Goal: Find specific page/section: Find specific page/section

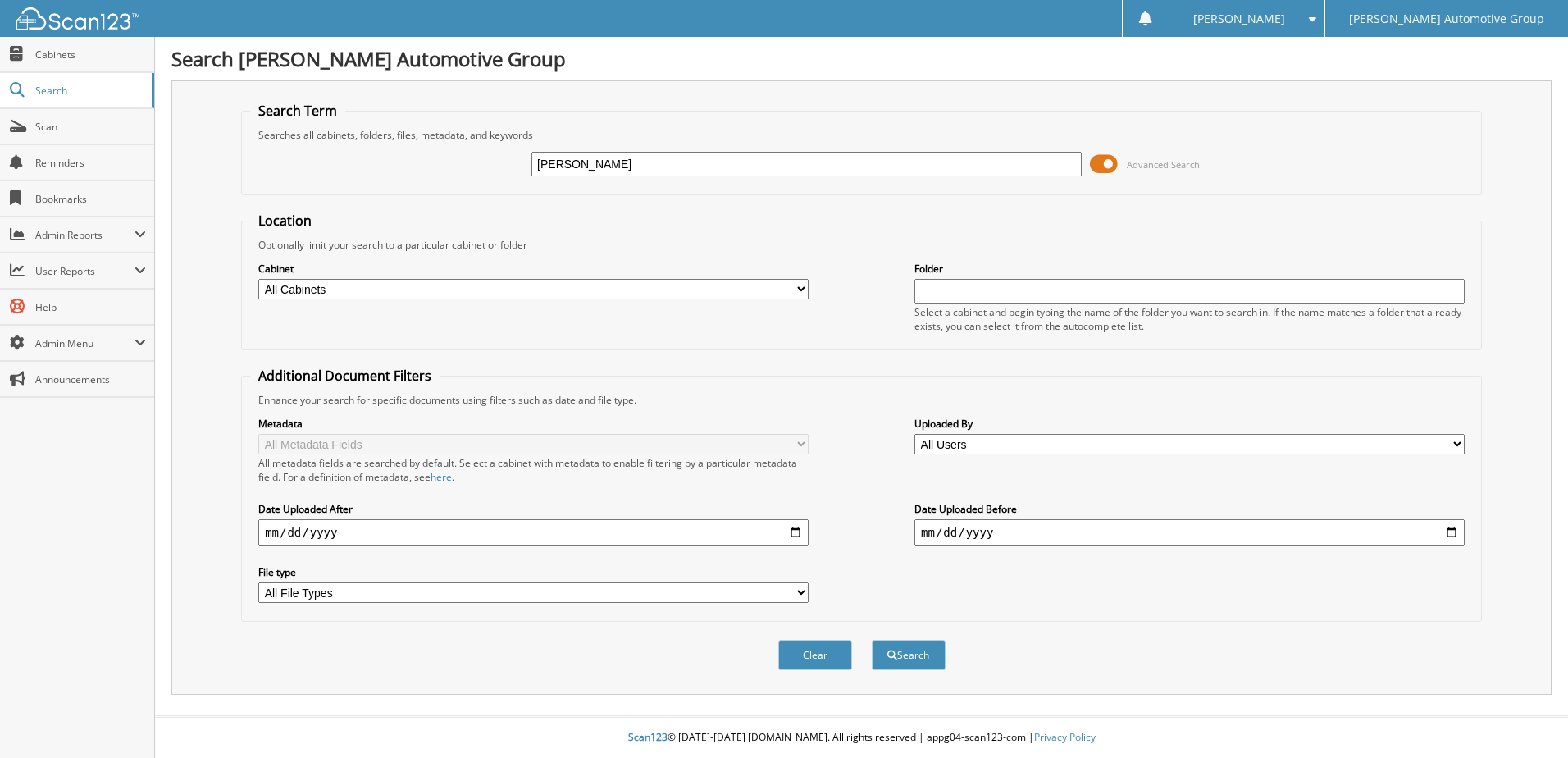
type input "[PERSON_NAME]"
click at [872, 640] on button "Search" at bounding box center [908, 655] width 74 height 30
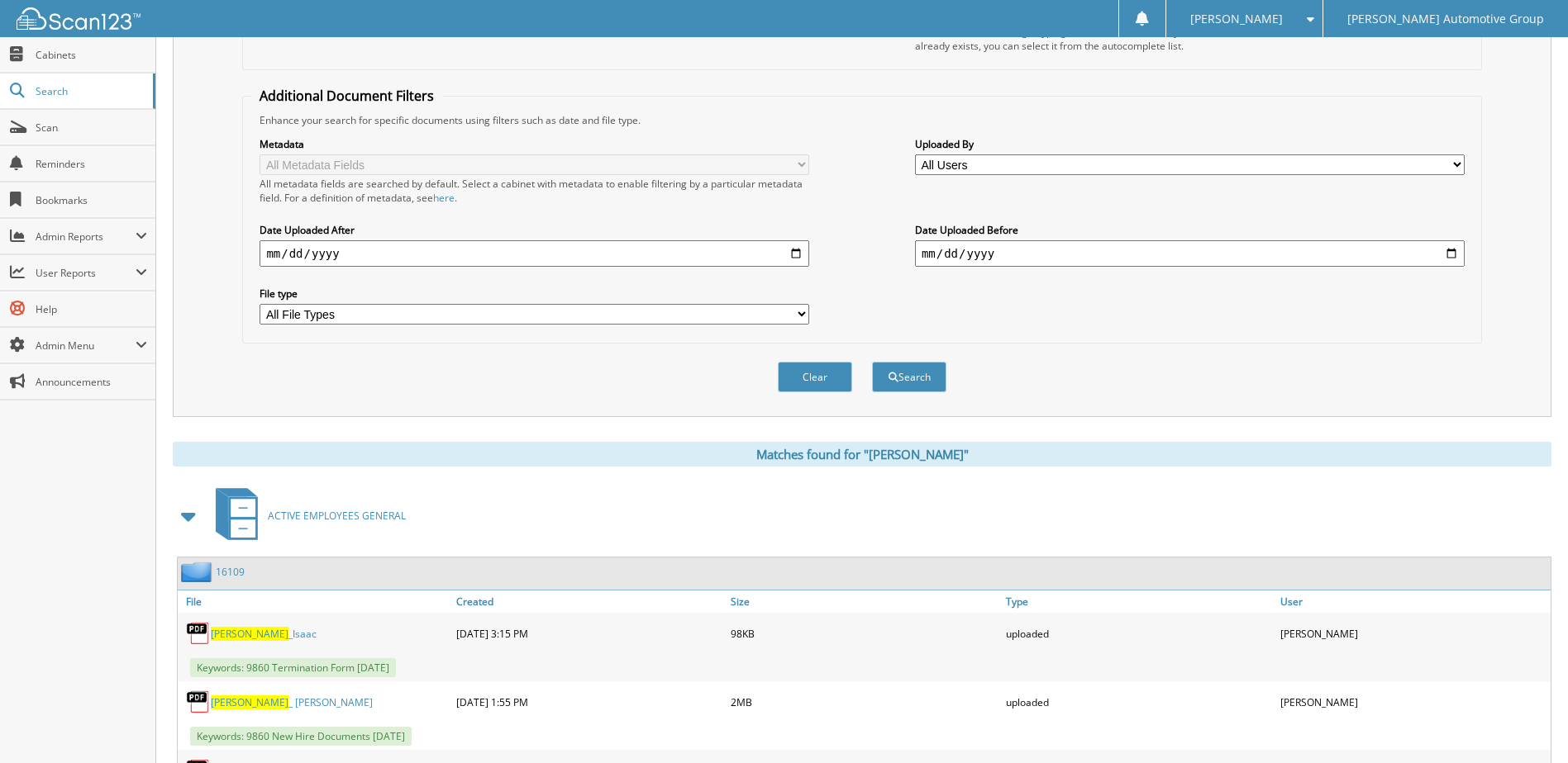
scroll to position [495, 0]
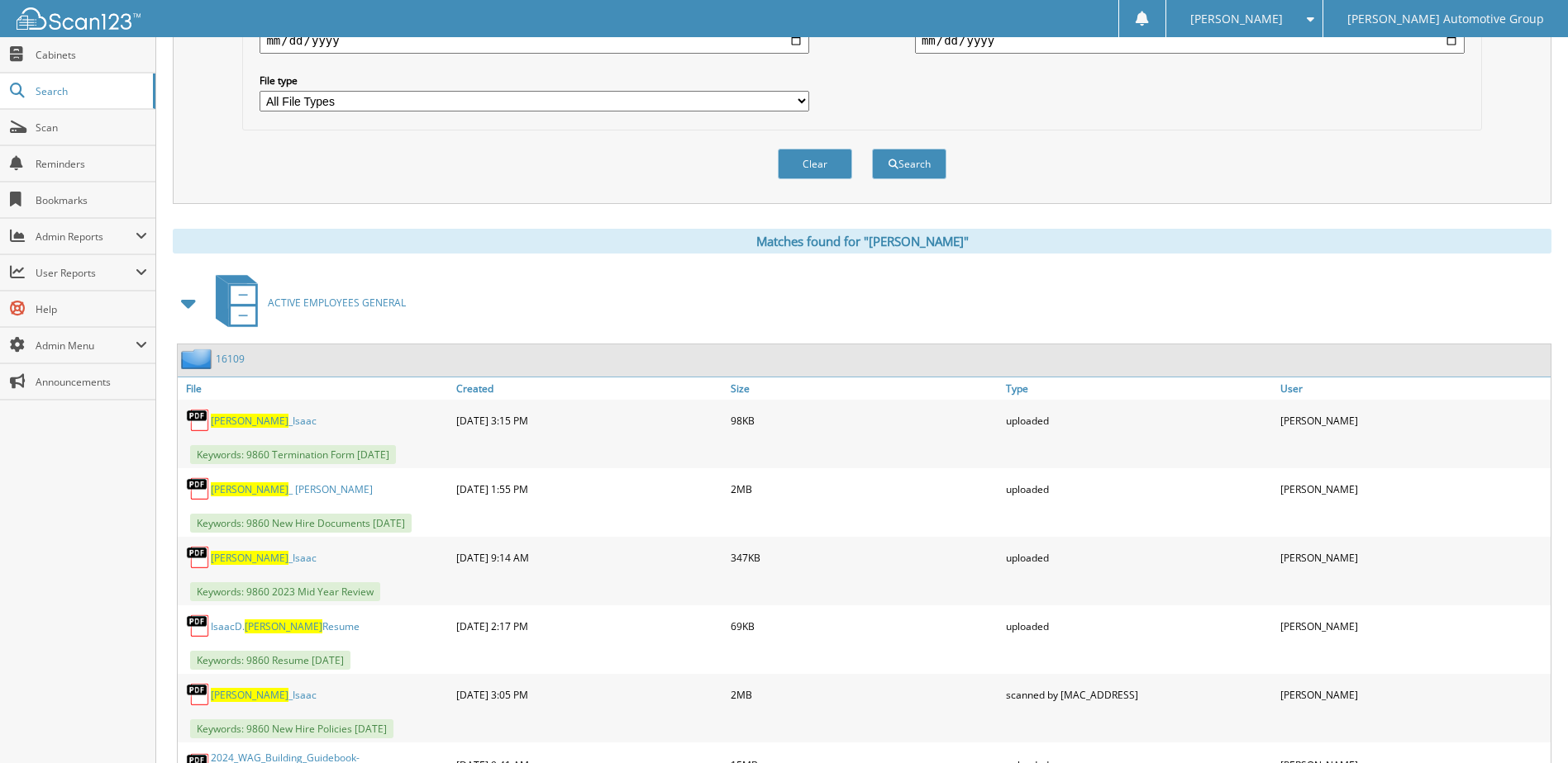
drag, startPoint x: 241, startPoint y: 359, endPoint x: 295, endPoint y: 348, distance: 55.1
click at [241, 359] on link "16109" at bounding box center [229, 358] width 29 height 14
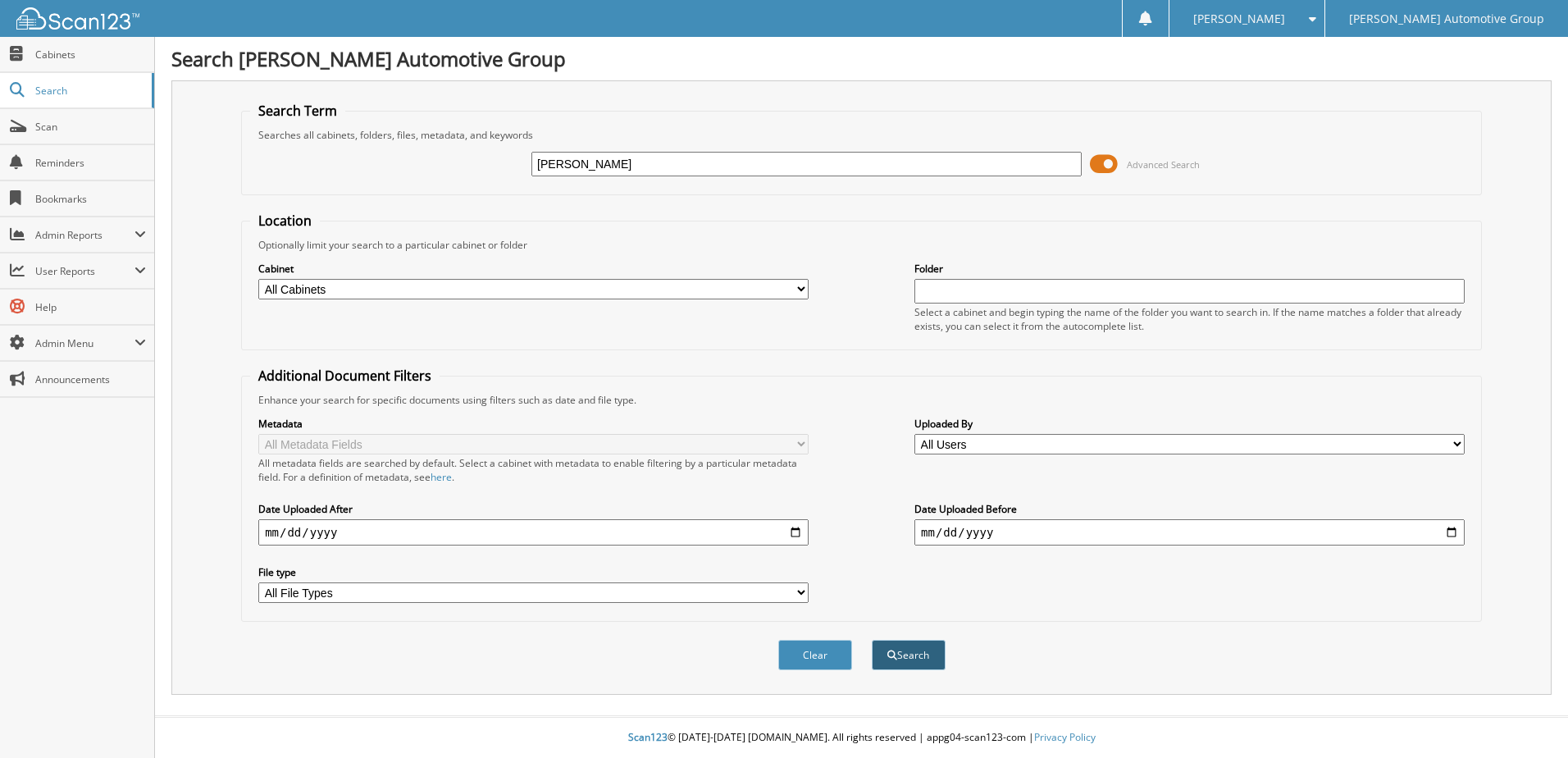
type input "[PERSON_NAME]"
click at [886, 644] on button "Search" at bounding box center [908, 655] width 74 height 30
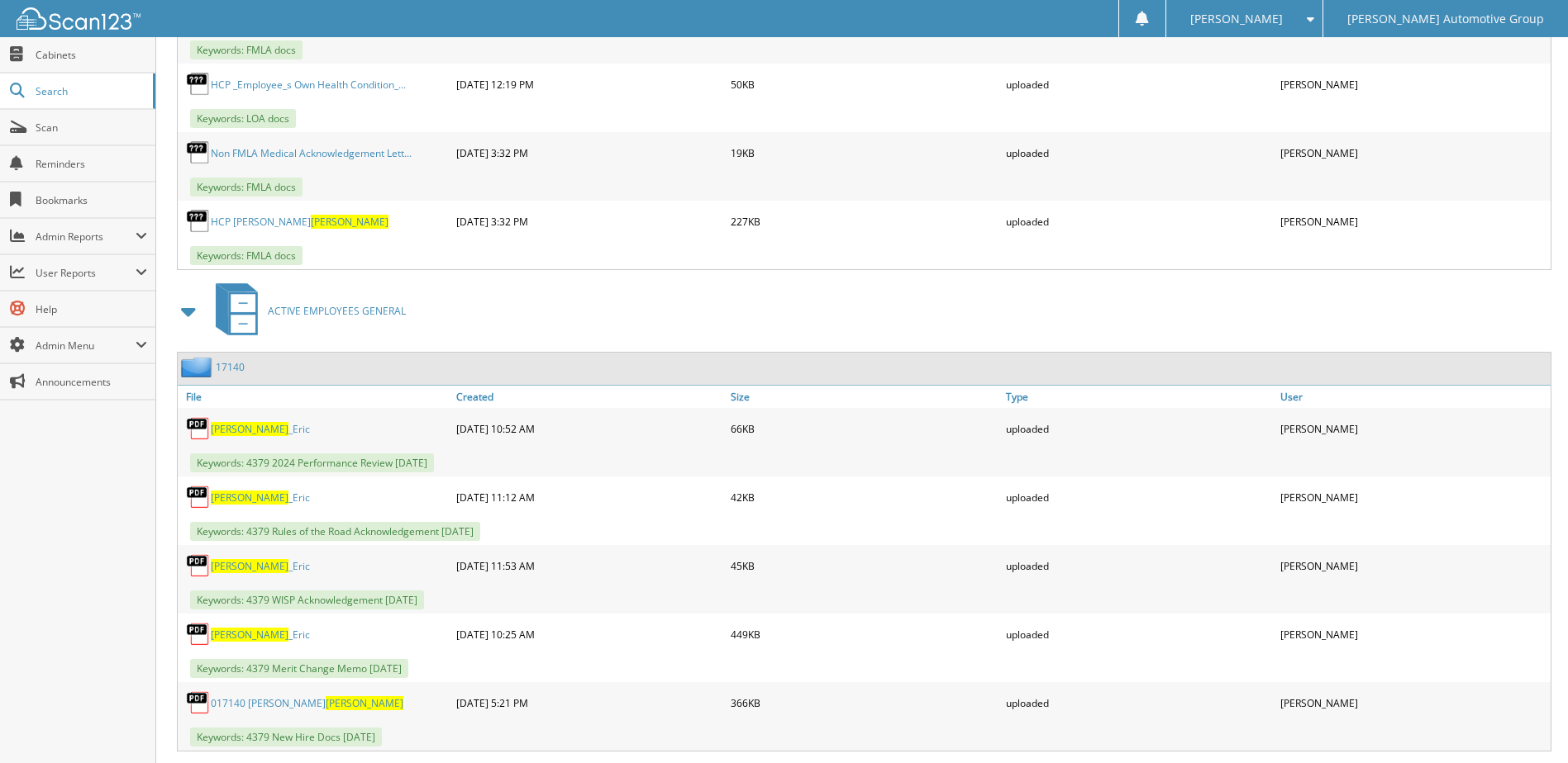
scroll to position [1405, 0]
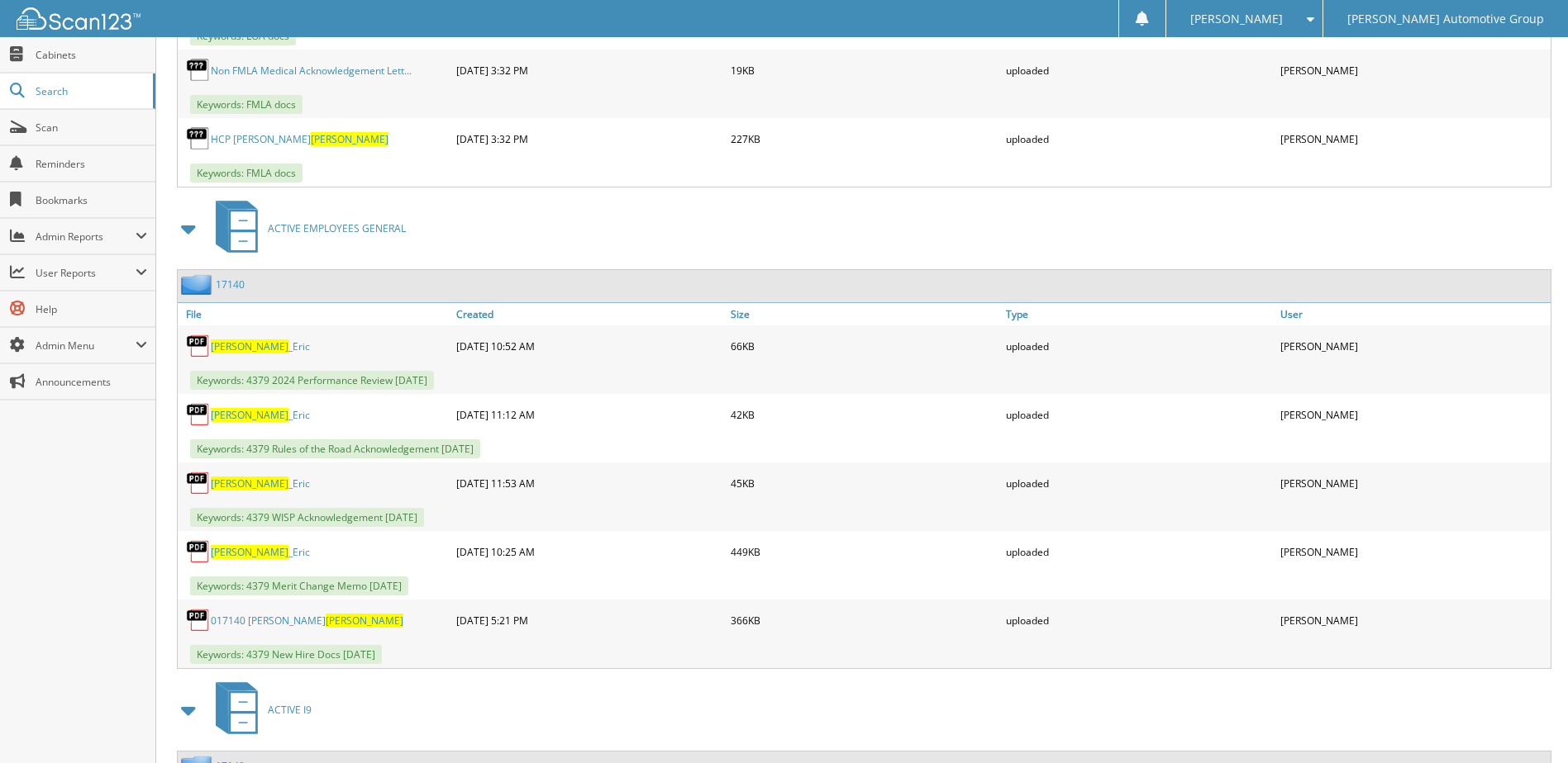
click at [236, 278] on link "17140" at bounding box center [229, 284] width 29 height 14
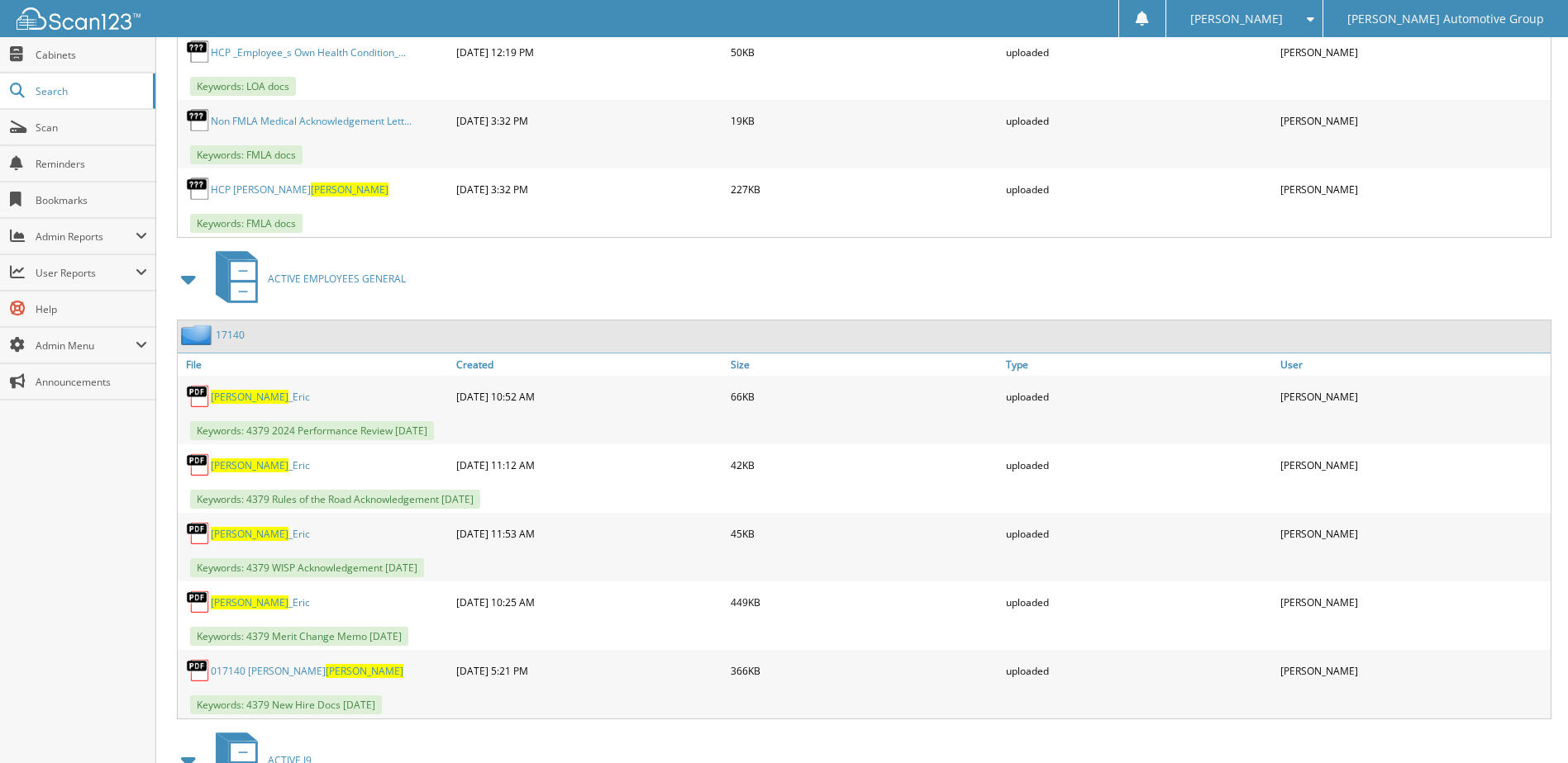
scroll to position [1558, 0]
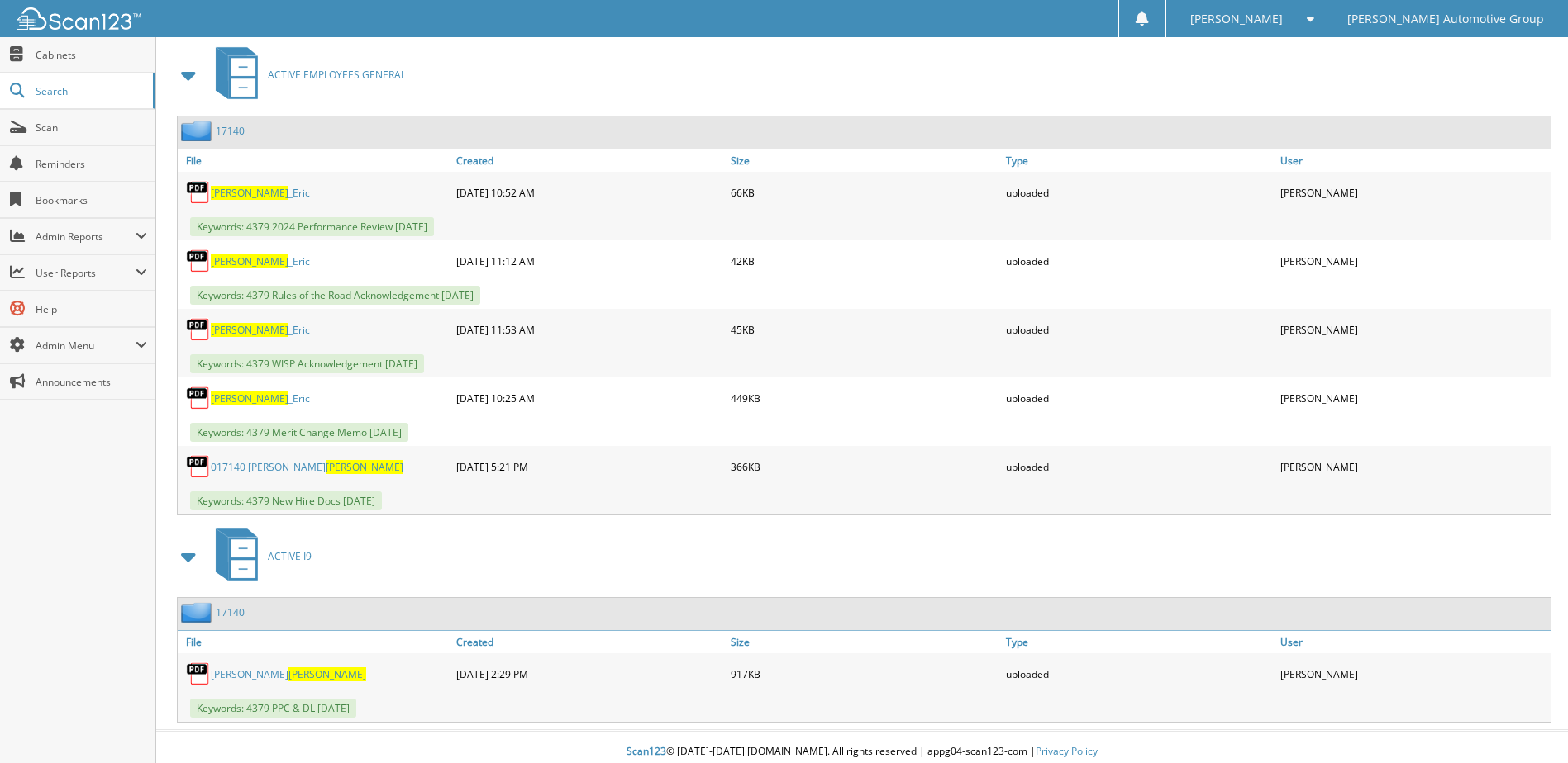
click at [288, 667] on span "[PERSON_NAME]" at bounding box center [327, 674] width 77 height 14
click at [104, 59] on span "Cabinets" at bounding box center [91, 54] width 111 height 14
